Goal: Task Accomplishment & Management: Manage account settings

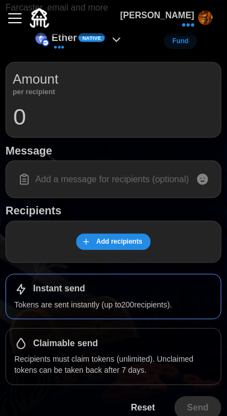
scroll to position [86, 0]
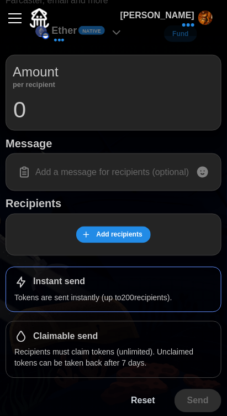
click at [195, 29] on button "[PERSON_NAME]" at bounding box center [167, 18] width 110 height 36
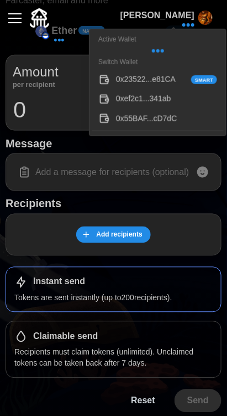
click at [38, 209] on h1 "Recipients" at bounding box center [114, 203] width 216 height 14
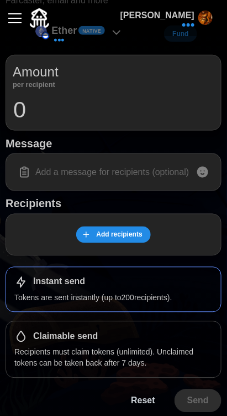
click at [109, 34] on div "[PERSON_NAME]" at bounding box center [114, 18] width 216 height 36
click at [120, 33] on div "[PERSON_NAME]" at bounding box center [114, 18] width 216 height 36
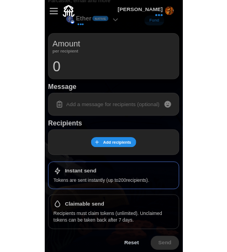
scroll to position [0, 0]
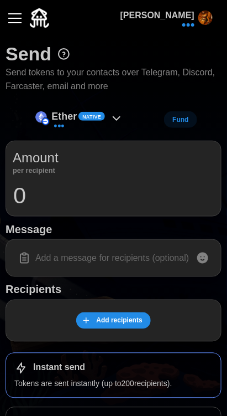
click at [112, 111] on div "Ether Native" at bounding box center [79, 119] width 99 height 25
click at [93, 121] on div "Ether Native" at bounding box center [78, 116] width 54 height 16
click at [120, 120] on icon at bounding box center [116, 118] width 13 height 13
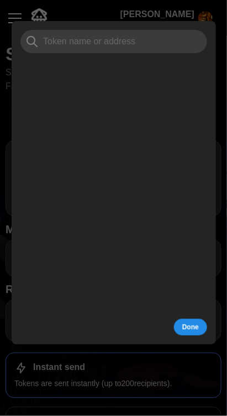
click at [198, 333] on span "Done" at bounding box center [190, 326] width 17 height 15
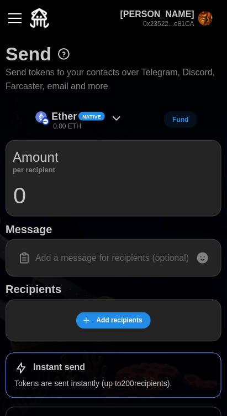
click at [115, 108] on div "Ether Native 0.00 ETH" at bounding box center [79, 119] width 99 height 25
